Goal: Check status: Verify the current state of an ongoing process or item

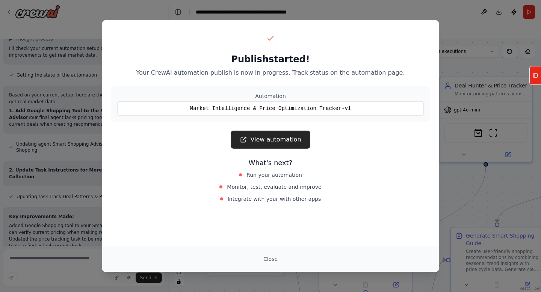
click at [77, 44] on div "Publish started! Your CrewAI automation publish is now in progress. Track statu…" at bounding box center [270, 146] width 541 height 292
click at [277, 145] on link "View automation" at bounding box center [270, 140] width 79 height 18
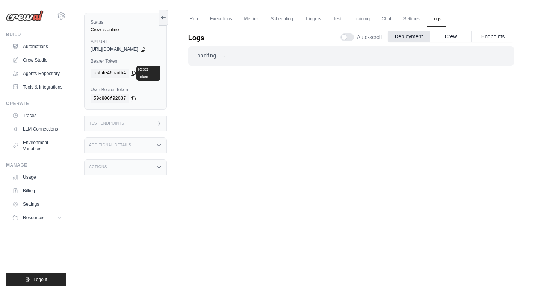
scroll to position [45, 0]
click at [393, 20] on link "Chat" at bounding box center [386, 20] width 18 height 16
click at [162, 12] on div "Status Crew is online API URL copied https://market-intelligence-price-optimiza…" at bounding box center [128, 152] width 89 height 292
click at [166, 20] on icon at bounding box center [163, 18] width 6 height 6
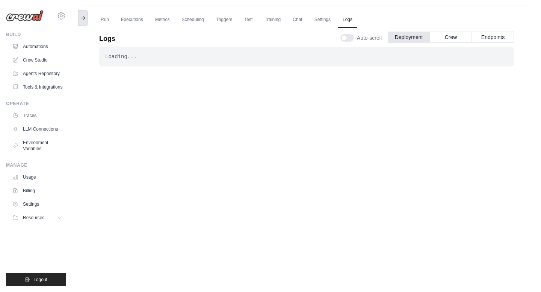
click at [80, 14] on button at bounding box center [83, 18] width 10 height 16
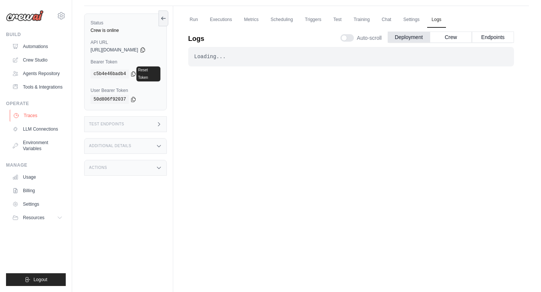
click at [38, 118] on link "Traces" at bounding box center [38, 116] width 57 height 12
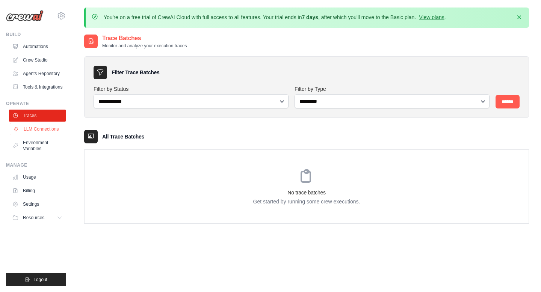
click at [43, 128] on link "LLM Connections" at bounding box center [38, 129] width 57 height 12
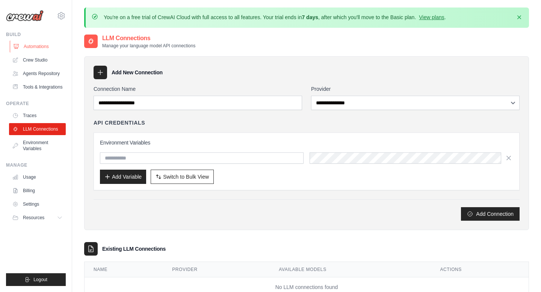
click at [36, 43] on link "Automations" at bounding box center [38, 47] width 57 height 12
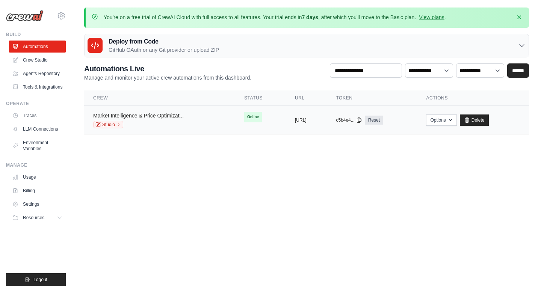
click at [165, 116] on link "Market Intelligence & Price Optimizat..." at bounding box center [138, 116] width 90 height 6
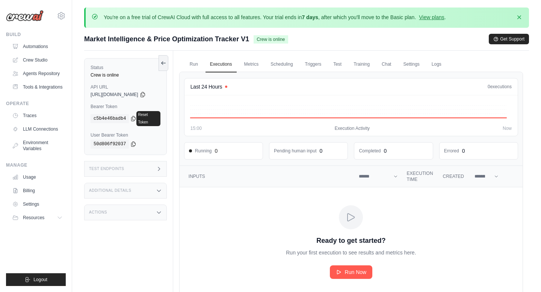
click at [148, 161] on div "Test Endpoints" at bounding box center [125, 169] width 83 height 16
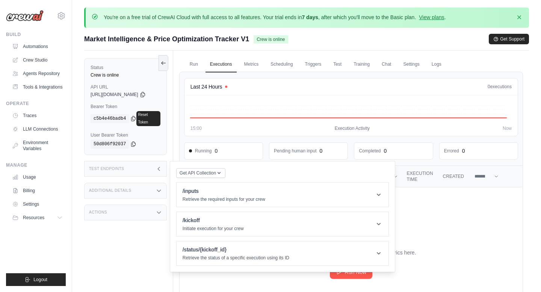
click at [148, 161] on div "Test Endpoints" at bounding box center [125, 169] width 83 height 16
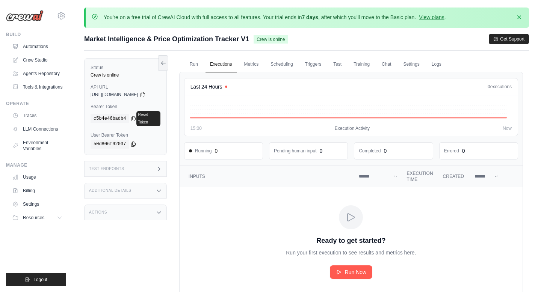
click at [130, 194] on div "Status Crew is online API URL copied https://market-intelligence-price-optimiza…" at bounding box center [128, 197] width 89 height 292
click at [135, 191] on div "Additional Details" at bounding box center [125, 191] width 83 height 16
click at [137, 187] on div "Additional Details" at bounding box center [125, 191] width 83 height 16
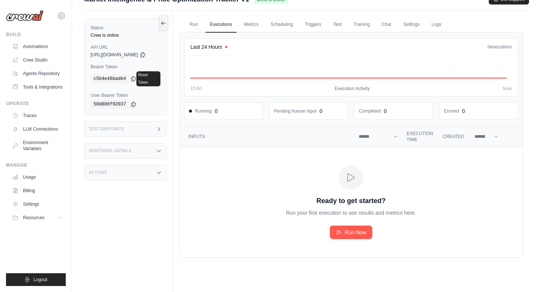
scroll to position [41, 0]
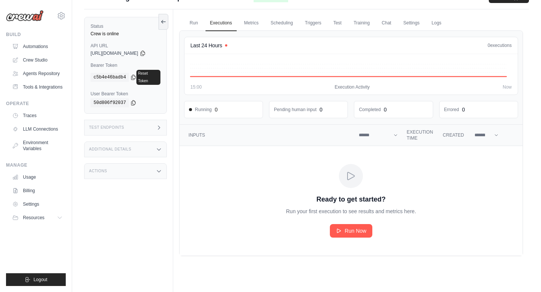
click at [137, 169] on div "Actions" at bounding box center [125, 171] width 83 height 16
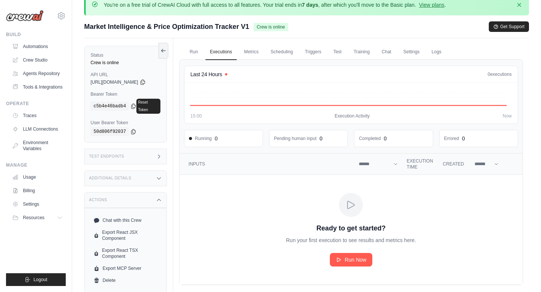
scroll to position [10, 0]
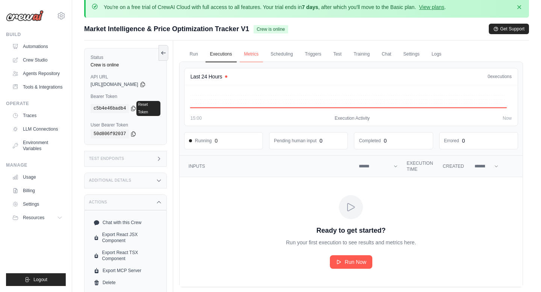
click at [256, 59] on link "Metrics" at bounding box center [252, 55] width 24 height 16
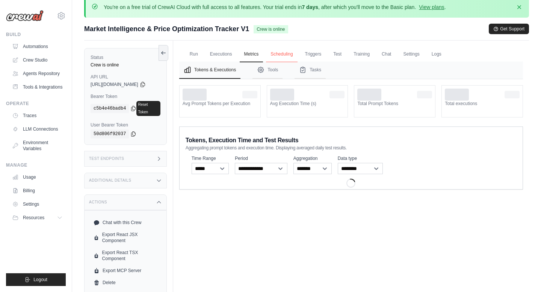
click at [289, 55] on link "Scheduling" at bounding box center [281, 55] width 31 height 16
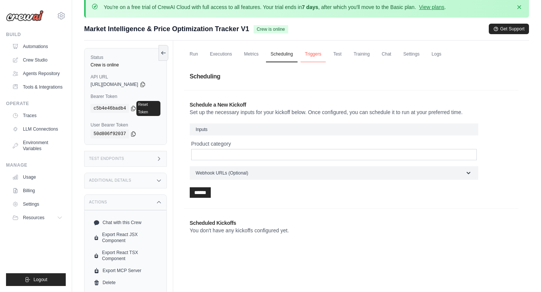
click at [308, 55] on link "Triggers" at bounding box center [313, 55] width 26 height 16
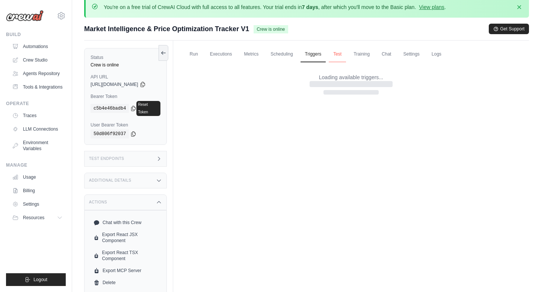
click at [342, 56] on link "Test" at bounding box center [337, 55] width 17 height 16
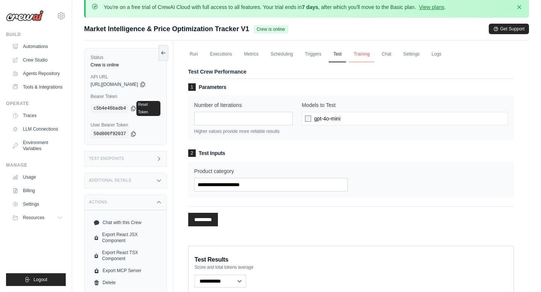
click at [361, 55] on link "Training" at bounding box center [361, 55] width 25 height 16
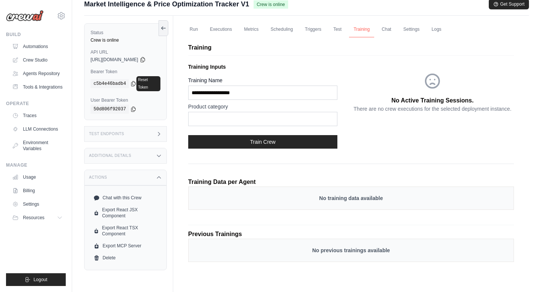
scroll to position [35, 0]
click at [395, 32] on link "Chat" at bounding box center [386, 29] width 18 height 16
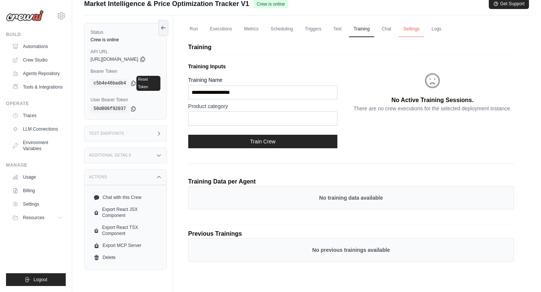
click at [419, 23] on link "Settings" at bounding box center [410, 29] width 25 height 16
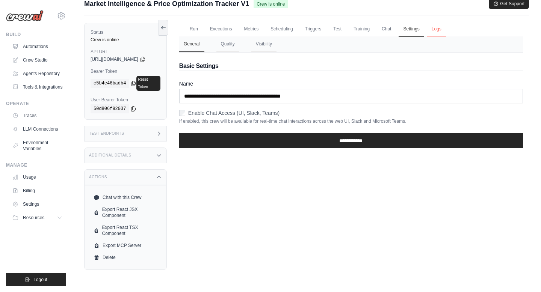
click at [434, 27] on link "Logs" at bounding box center [436, 29] width 19 height 16
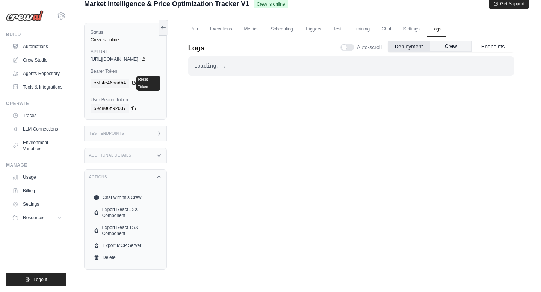
click at [443, 45] on button "Crew" at bounding box center [450, 46] width 42 height 11
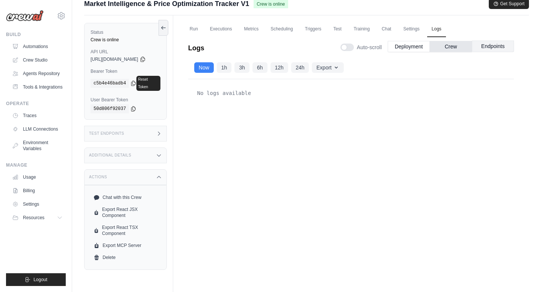
click at [484, 45] on button "Endpoints" at bounding box center [493, 46] width 42 height 11
click at [36, 44] on link "Automations" at bounding box center [38, 47] width 57 height 12
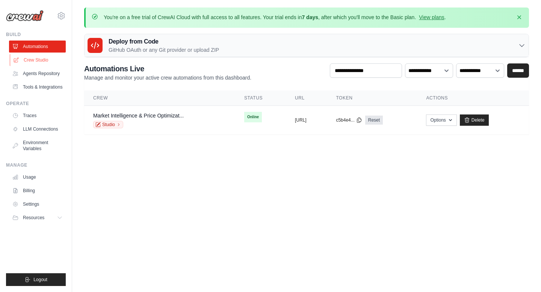
click at [41, 59] on link "Crew Studio" at bounding box center [38, 60] width 57 height 12
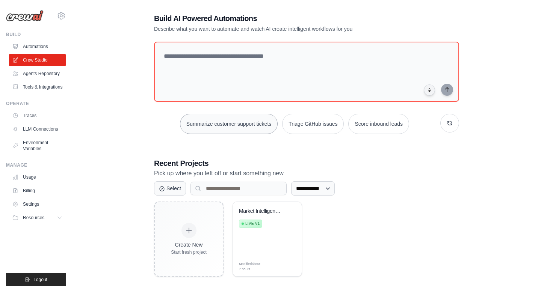
scroll to position [41, 0]
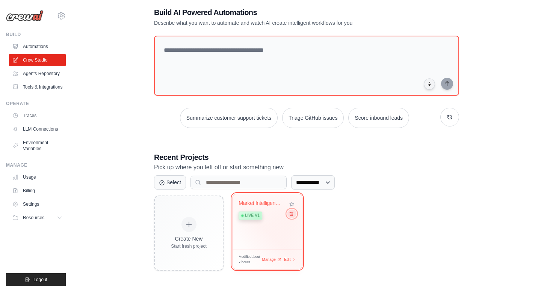
click at [292, 219] on div "Market Intelligence & Price Optimiz... Live v1" at bounding box center [266, 211] width 57 height 23
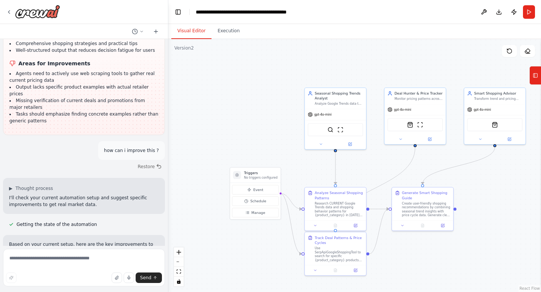
scroll to position [2822, 0]
